Goal: Task Accomplishment & Management: Manage account settings

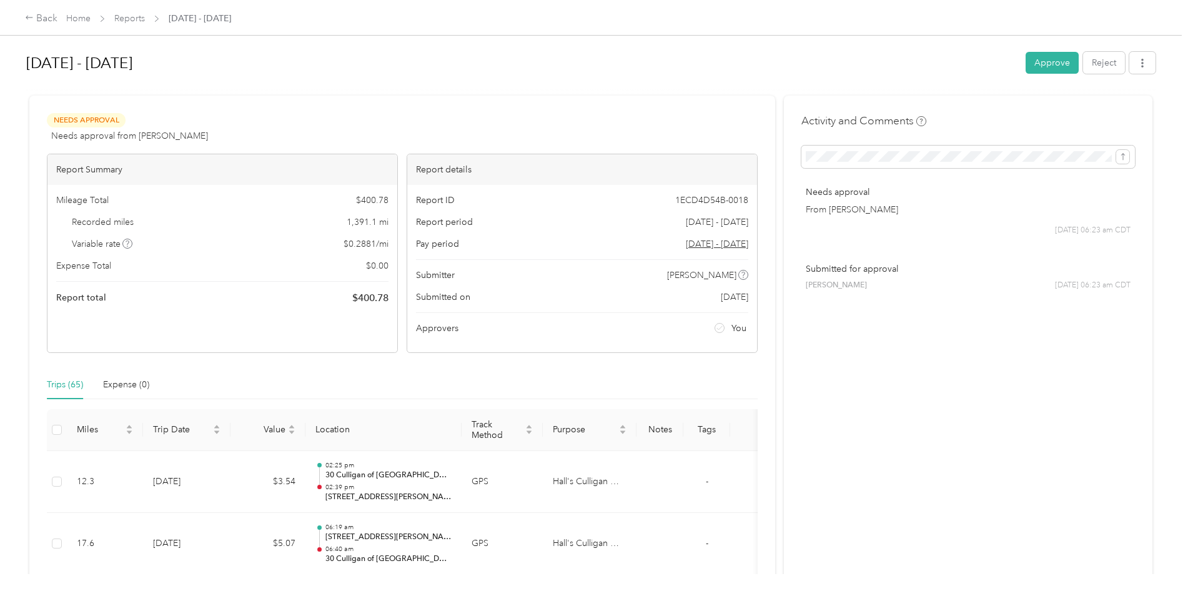
click at [701, 379] on div "Trips (65) Expense (0)" at bounding box center [402, 385] width 711 height 29
click at [1037, 61] on button "Approve" at bounding box center [1052, 63] width 53 height 22
